Goal: Information Seeking & Learning: Compare options

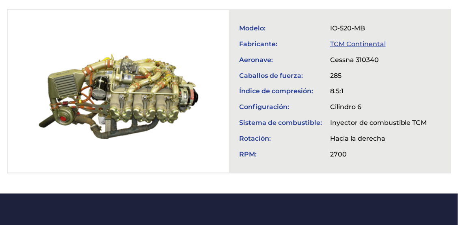
scroll to position [324, 0]
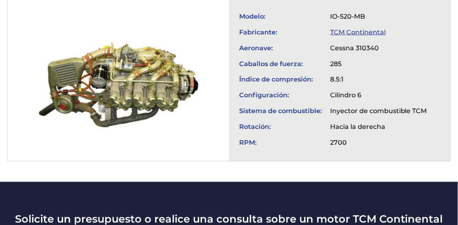
drag, startPoint x: 103, startPoint y: 76, endPoint x: 82, endPoint y: 70, distance: 22.0
click at [82, 70] on div at bounding box center [118, 79] width 221 height 163
click at [117, 71] on div at bounding box center [118, 79] width 221 height 163
drag, startPoint x: 117, startPoint y: 71, endPoint x: 93, endPoint y: 82, distance: 26.5
click at [93, 82] on div at bounding box center [118, 79] width 221 height 163
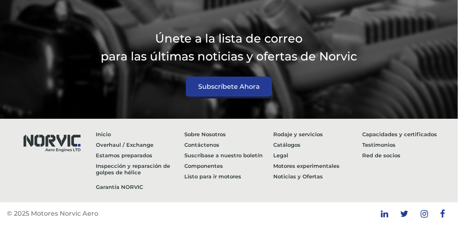
scroll to position [1587, 0]
